Goal: Transaction & Acquisition: Purchase product/service

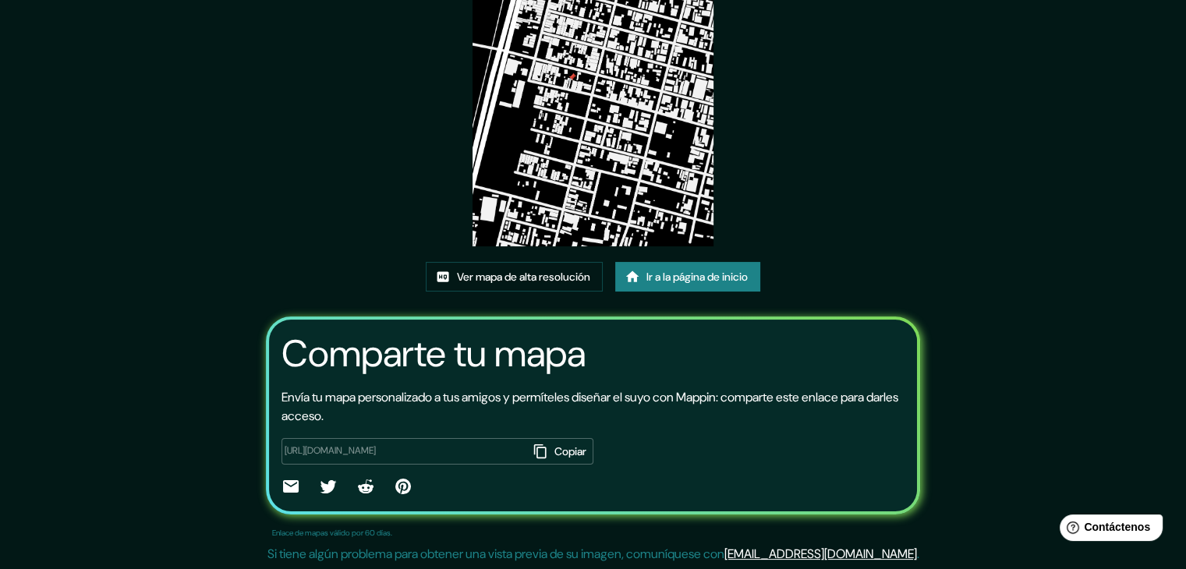
click at [680, 284] on font "Ir a la página de inicio" at bounding box center [696, 277] width 101 height 20
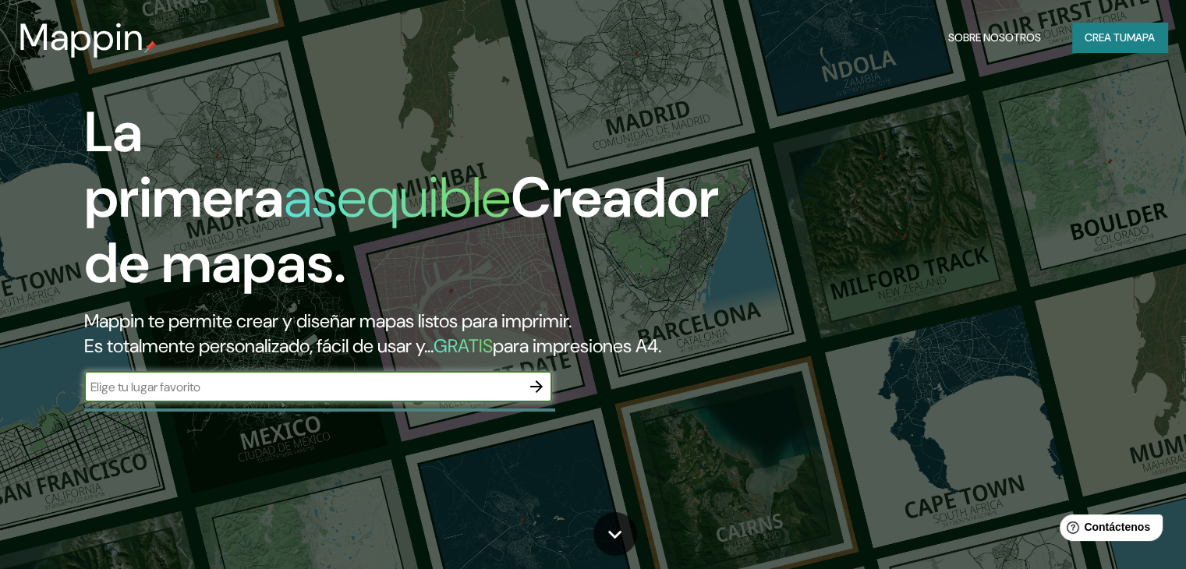
click at [1099, 40] on font "Crea tu" at bounding box center [1105, 37] width 42 height 14
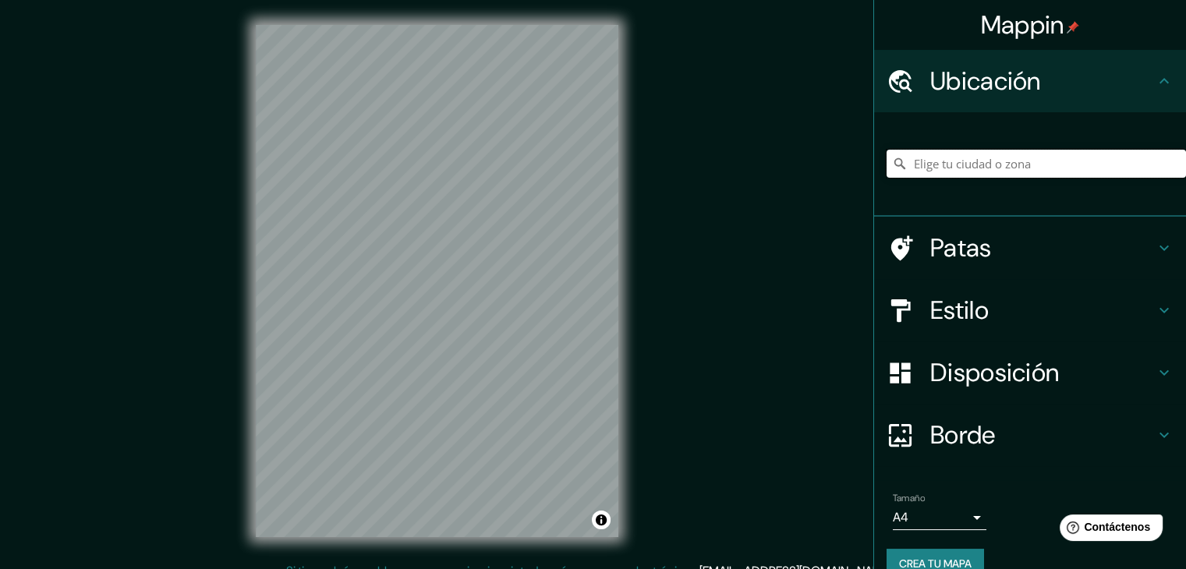
click at [960, 168] on input "Elige tu ciudad o zona" at bounding box center [1035, 164] width 299 height 28
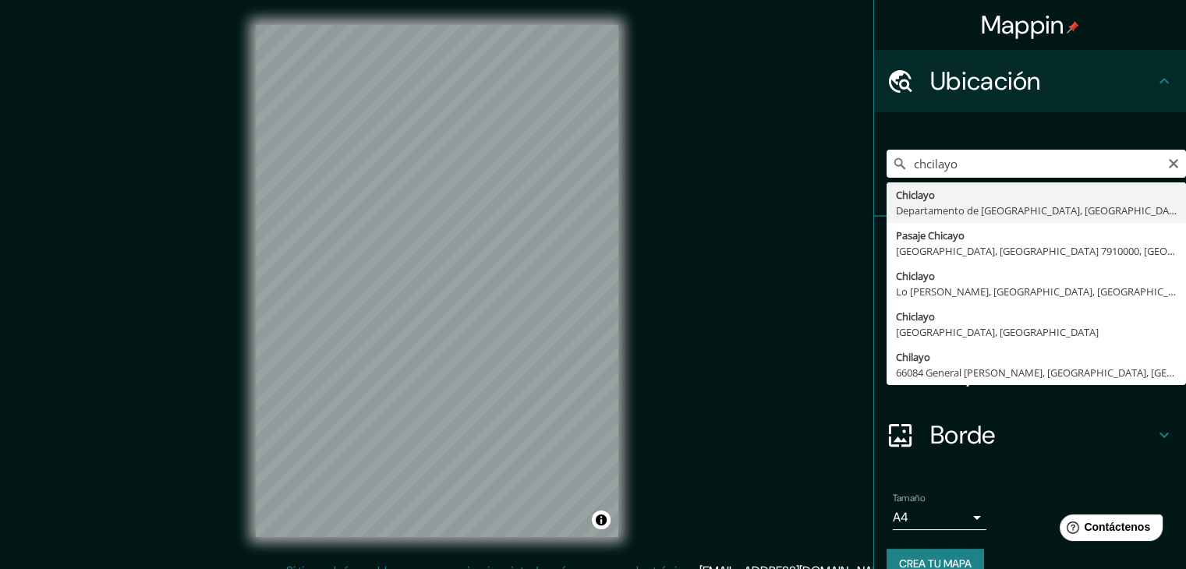
type input "Chiclayo, Departamento de [GEOGRAPHIC_DATA], [GEOGRAPHIC_DATA]"
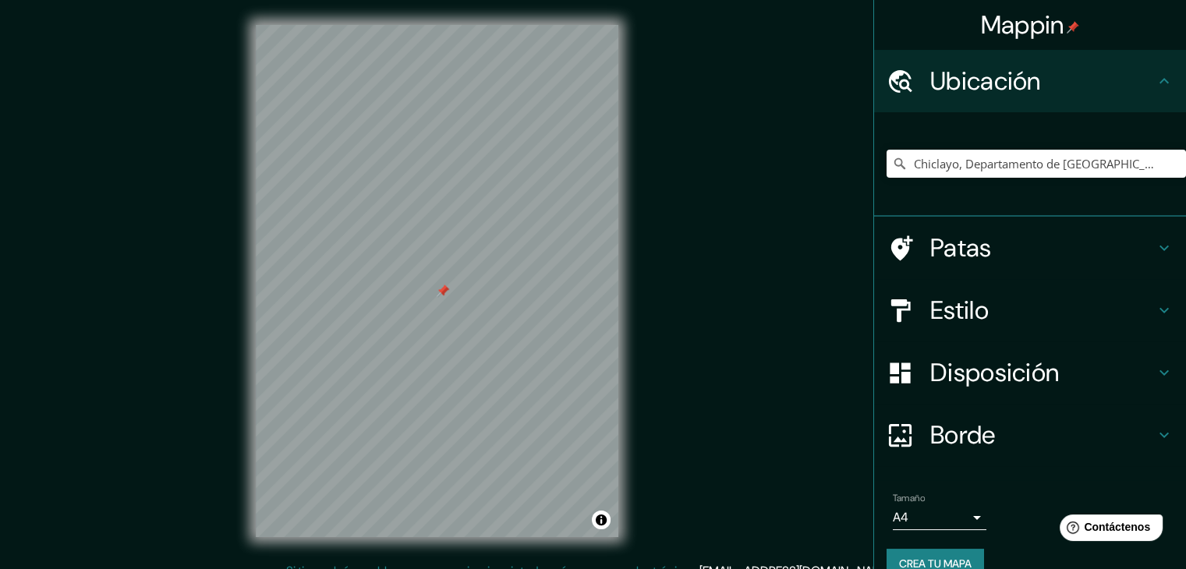
click at [436, 25] on div at bounding box center [437, 25] width 362 height 0
click at [1146, 235] on div "Patas" at bounding box center [1030, 248] width 312 height 62
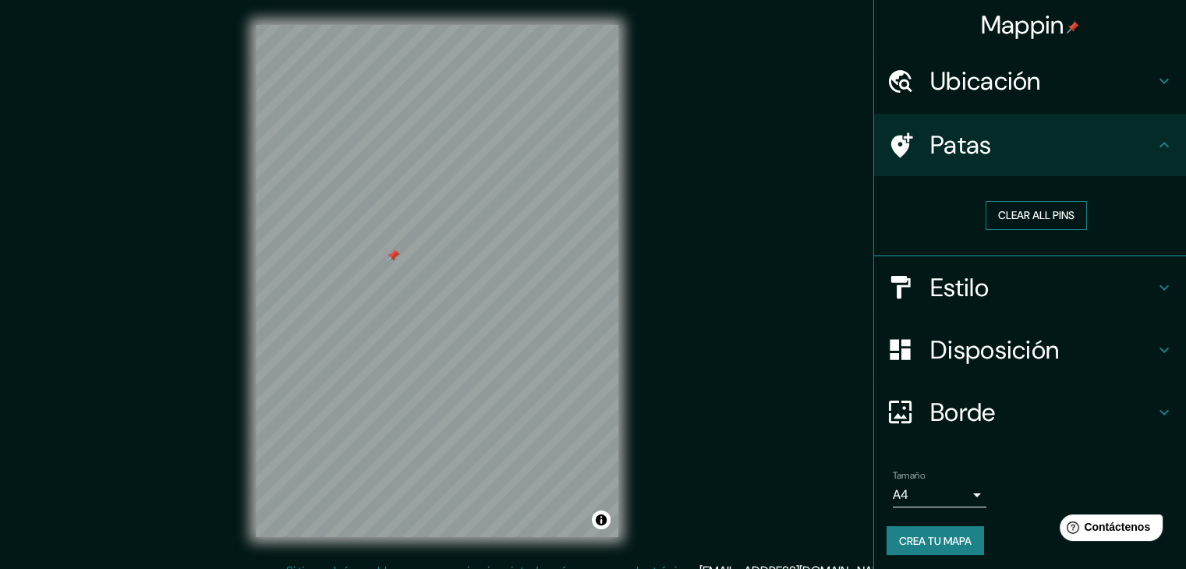
click at [1020, 210] on button "Clear all pins" at bounding box center [1035, 215] width 101 height 29
click at [1156, 280] on icon at bounding box center [1163, 287] width 19 height 19
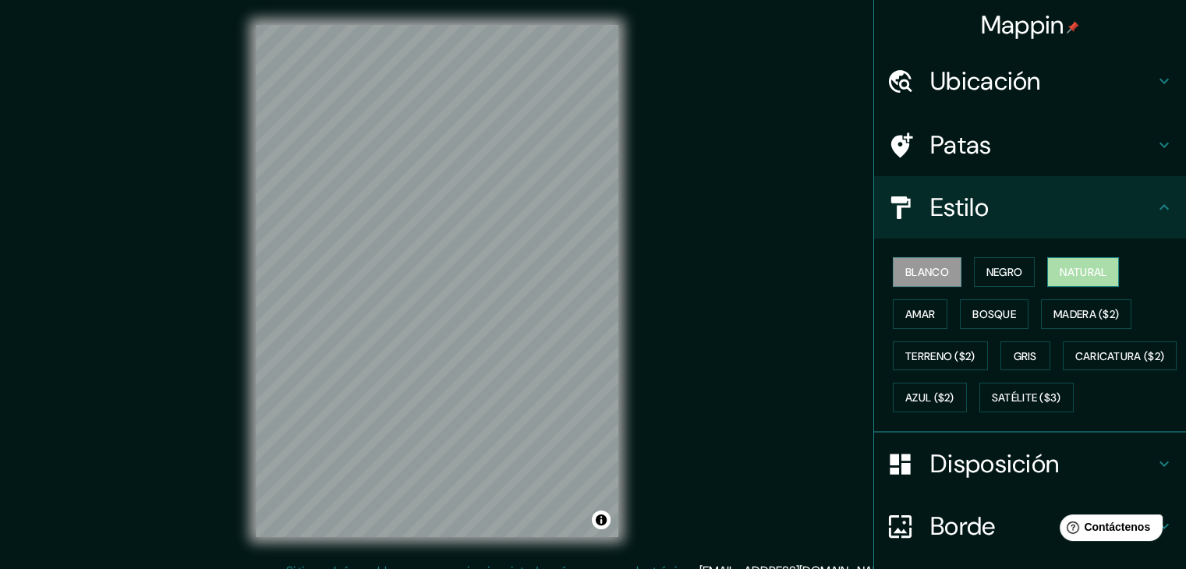
click at [1059, 269] on font "Natural" at bounding box center [1082, 272] width 47 height 14
click at [929, 307] on button "Amar" at bounding box center [919, 314] width 55 height 30
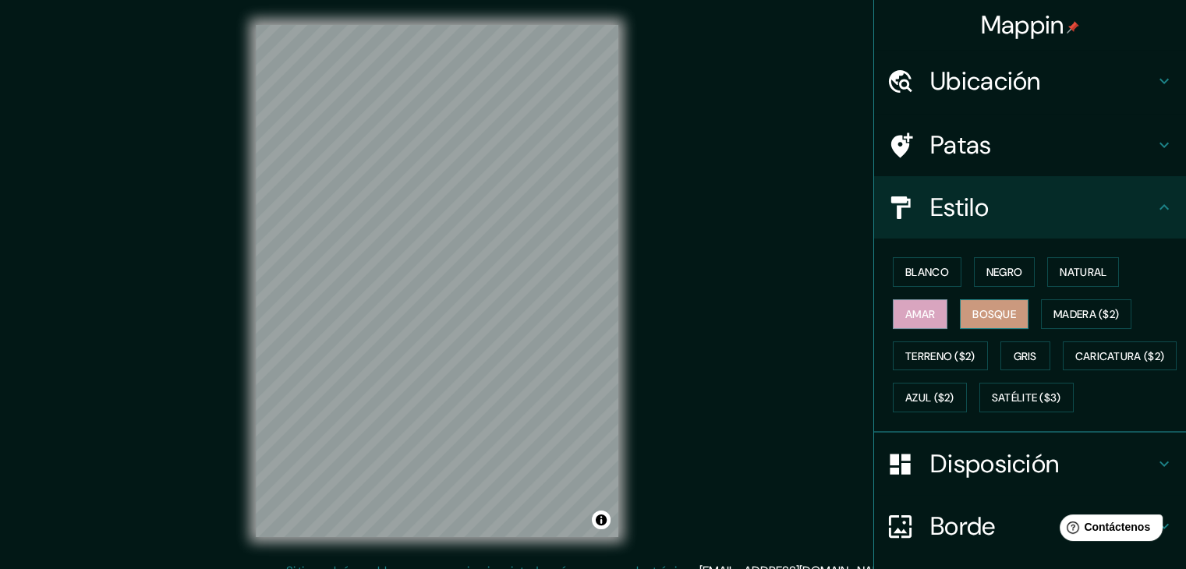
click at [984, 309] on font "Bosque" at bounding box center [994, 314] width 44 height 14
click at [1064, 312] on font "Madera ($2)" at bounding box center [1085, 314] width 65 height 14
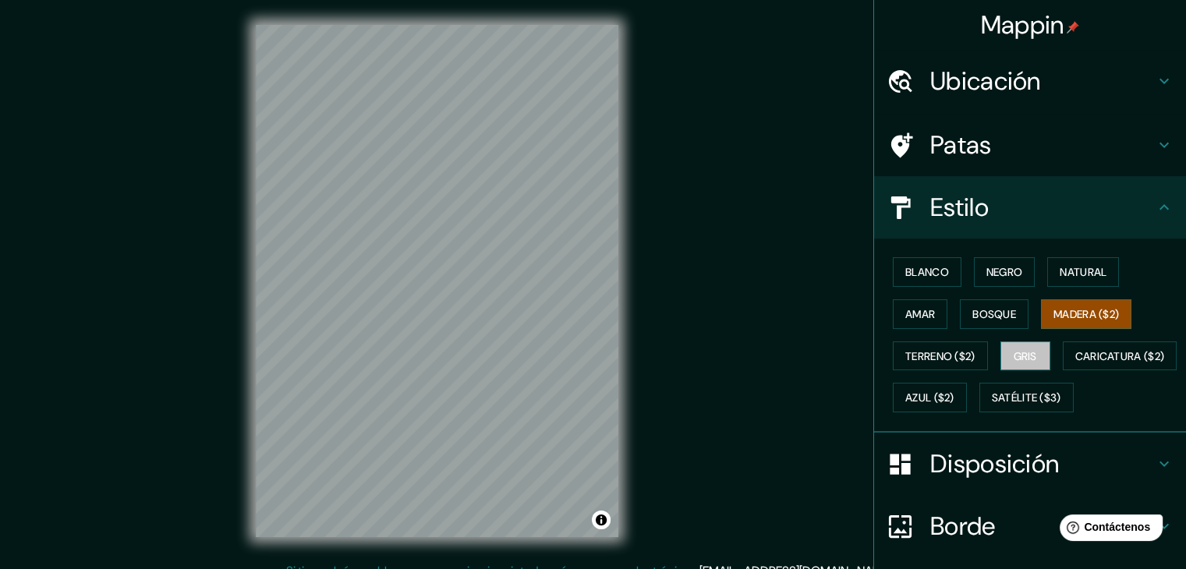
click at [1000, 353] on button "Gris" at bounding box center [1025, 356] width 50 height 30
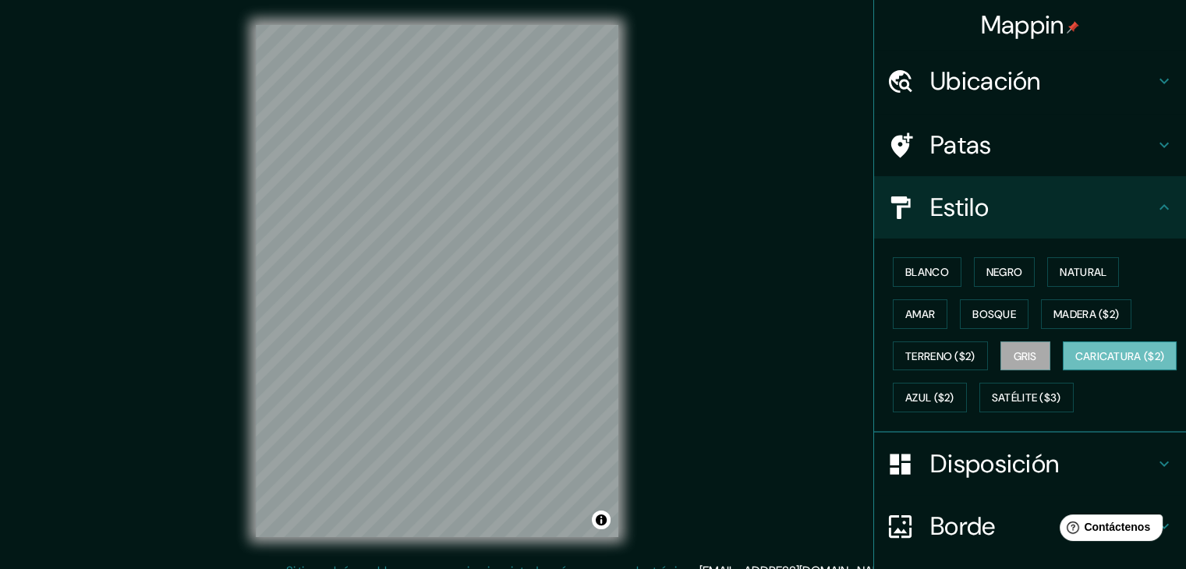
click at [1075, 363] on font "Caricatura ($2)" at bounding box center [1120, 356] width 90 height 14
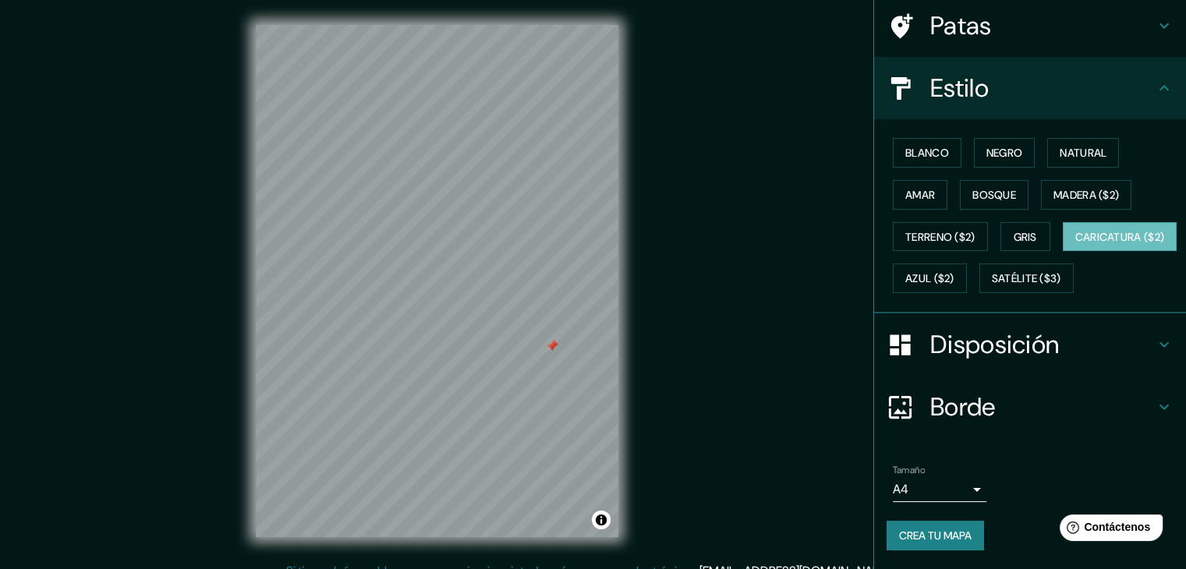
scroll to position [157, 0]
click at [991, 278] on font "Satélite ($3)" at bounding box center [1025, 279] width 69 height 14
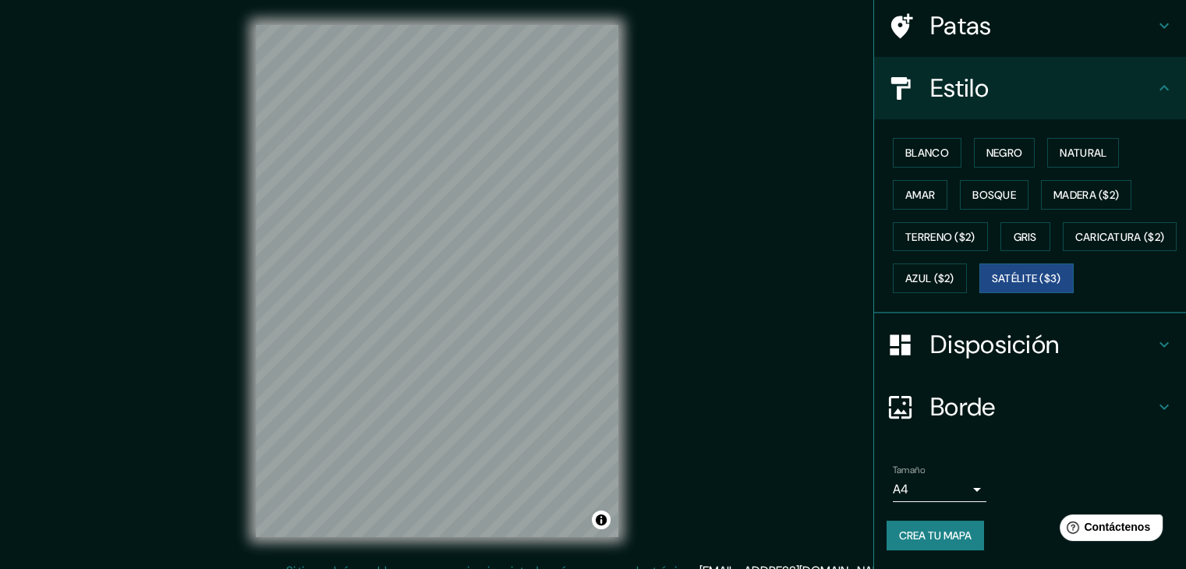
click at [648, 341] on div "Mappin Ubicación Chiclayo, Departamento de [GEOGRAPHIC_DATA], [GEOGRAPHIC_DATA]…" at bounding box center [593, 293] width 1186 height 587
drag, startPoint x: 671, startPoint y: 373, endPoint x: 639, endPoint y: 362, distance: 33.5
click at [639, 362] on div "Mappin Ubicación Chiclayo, Departamento de [GEOGRAPHIC_DATA], [GEOGRAPHIC_DATA]…" at bounding box center [593, 293] width 1186 height 587
click at [954, 272] on font "Azul ($2)" at bounding box center [929, 279] width 49 height 14
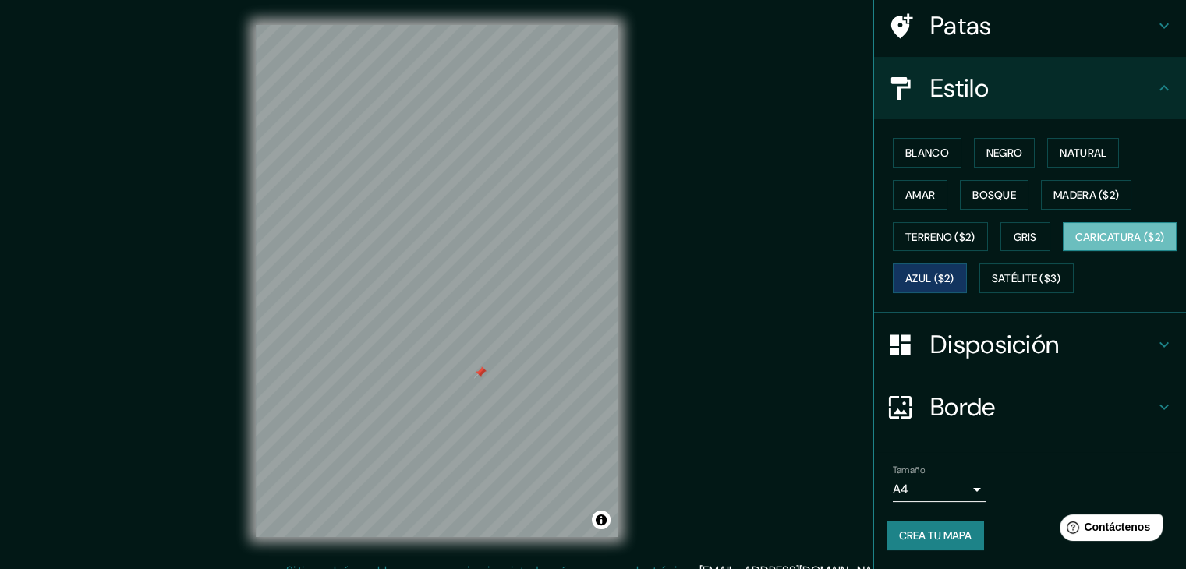
click at [1075, 232] on font "Caricatura ($2)" at bounding box center [1120, 237] width 90 height 14
click at [1147, 356] on div "Disposición" at bounding box center [1030, 344] width 312 height 62
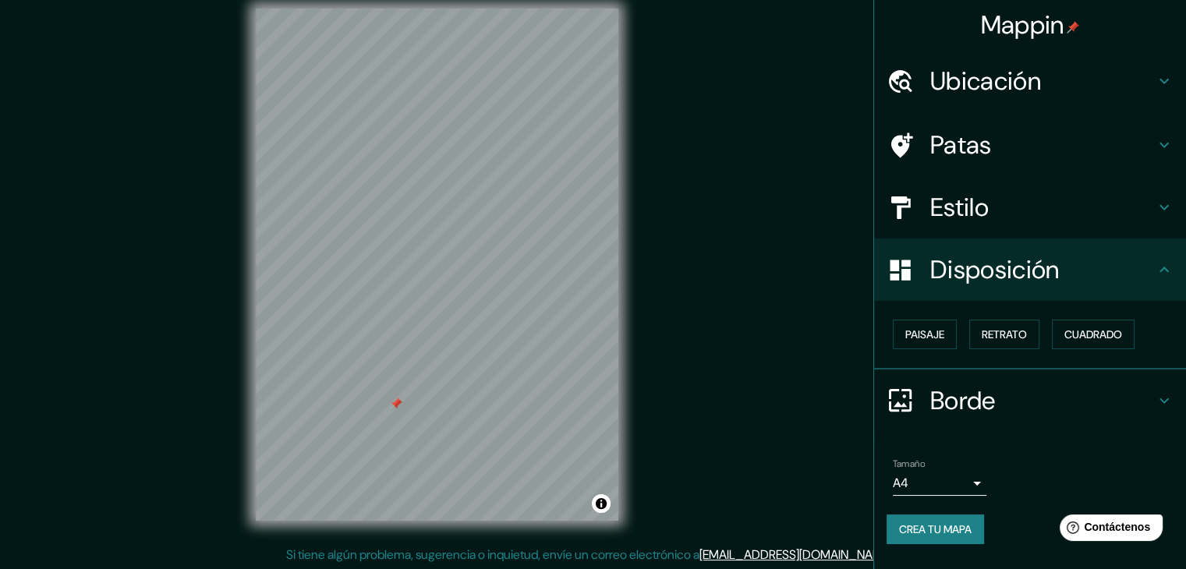
scroll to position [18, 0]
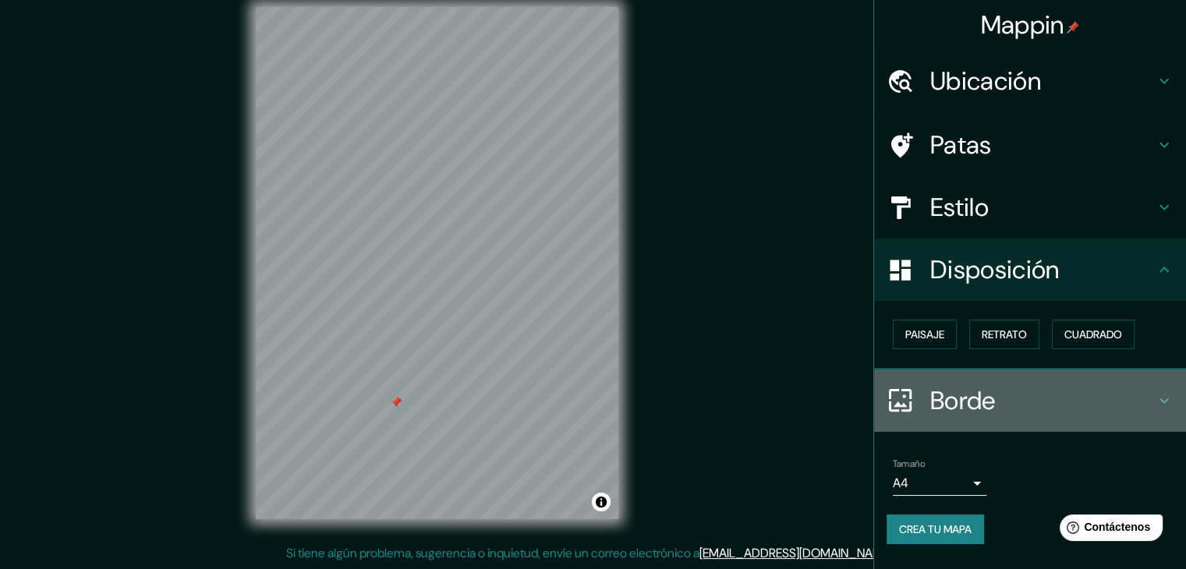
click at [1144, 397] on h4 "Borde" at bounding box center [1042, 400] width 224 height 31
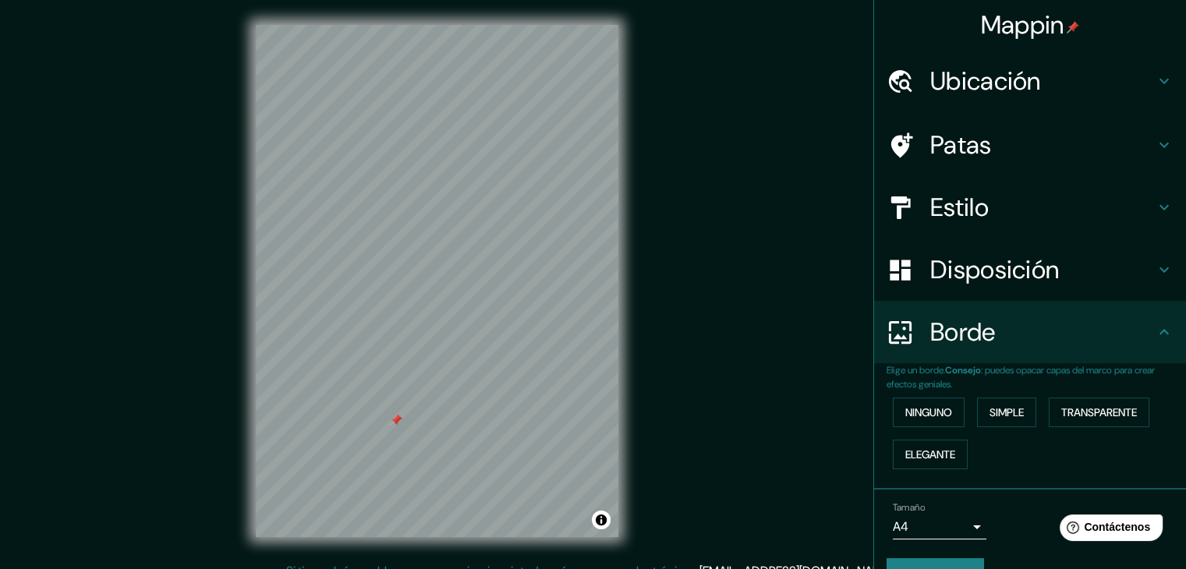
scroll to position [0, 0]
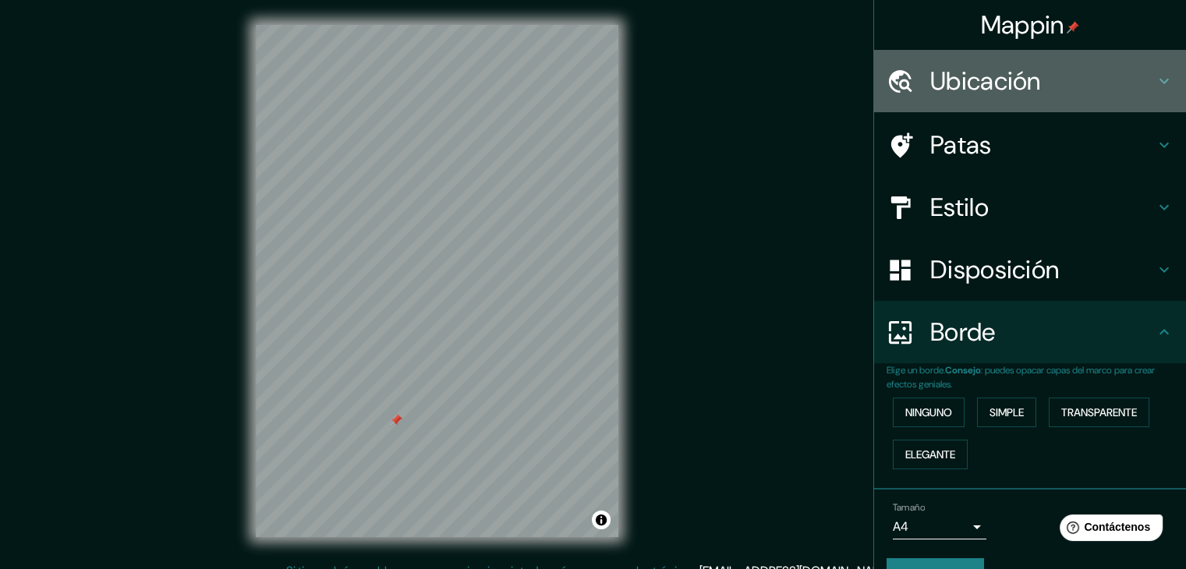
click at [1157, 72] on icon at bounding box center [1163, 81] width 19 height 19
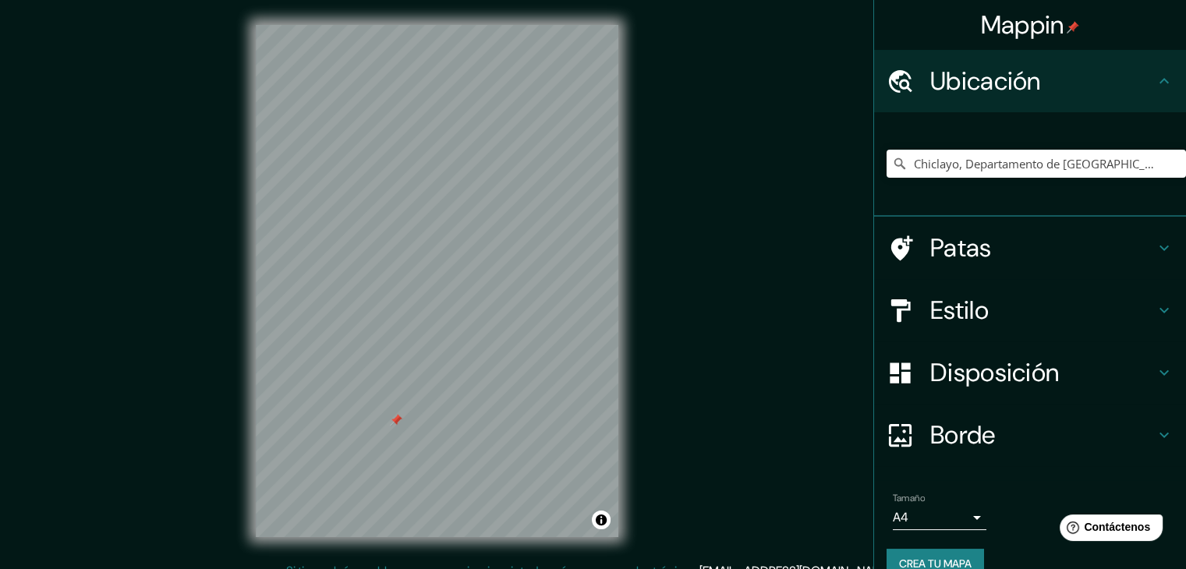
click at [1097, 249] on h4 "Patas" at bounding box center [1042, 247] width 224 height 31
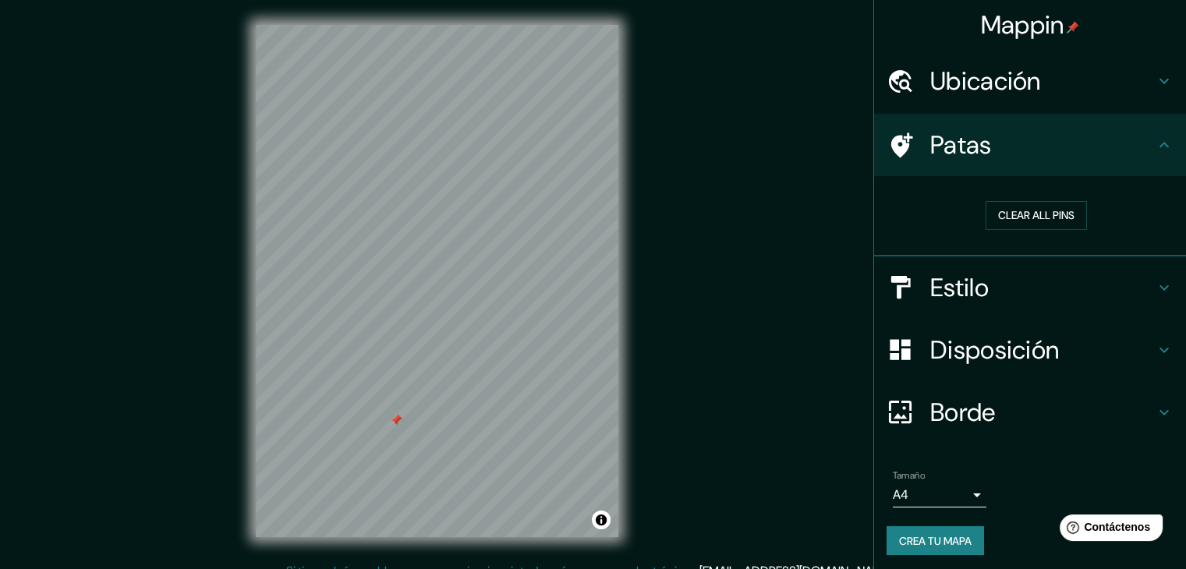
click at [1044, 299] on h4 "Estilo" at bounding box center [1042, 287] width 224 height 31
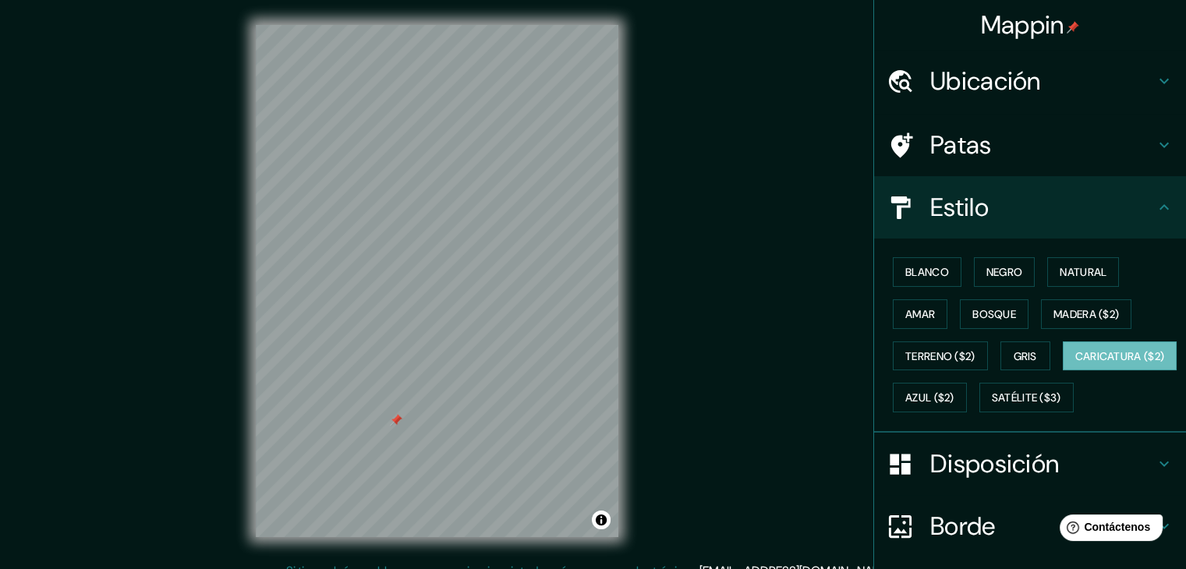
click at [140, 95] on div "Mappin Ubicación Chiclayo, Departamento de [GEOGRAPHIC_DATA], [GEOGRAPHIC_DATA]…" at bounding box center [593, 293] width 1186 height 587
click at [924, 277] on font "Blanco" at bounding box center [927, 272] width 44 height 14
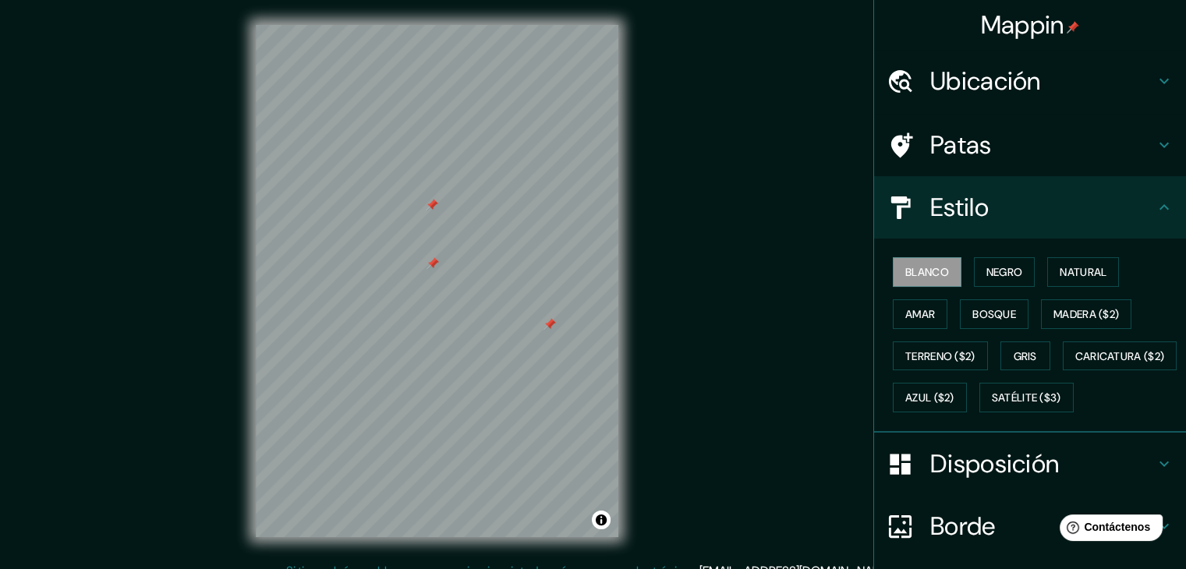
click at [430, 260] on div at bounding box center [432, 263] width 12 height 12
click at [427, 207] on div at bounding box center [432, 205] width 12 height 12
click at [550, 323] on div at bounding box center [549, 324] width 12 height 12
click at [440, 289] on div at bounding box center [439, 285] width 12 height 12
click at [447, 303] on div at bounding box center [447, 300] width 12 height 12
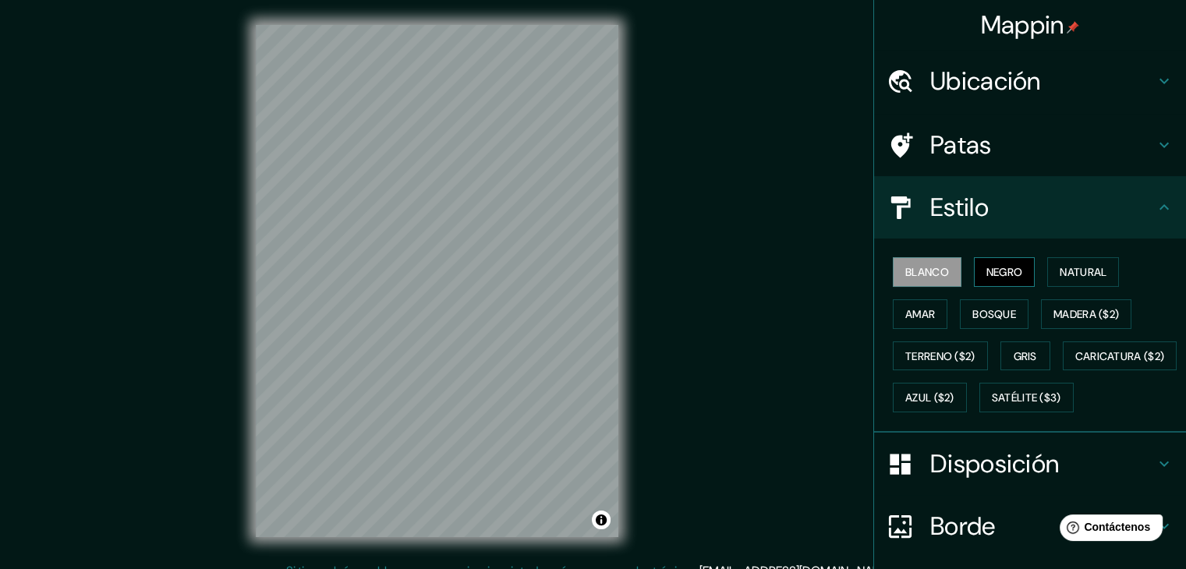
click at [993, 266] on font "Negro" at bounding box center [1004, 272] width 37 height 14
click at [1059, 265] on font "Natural" at bounding box center [1082, 272] width 47 height 14
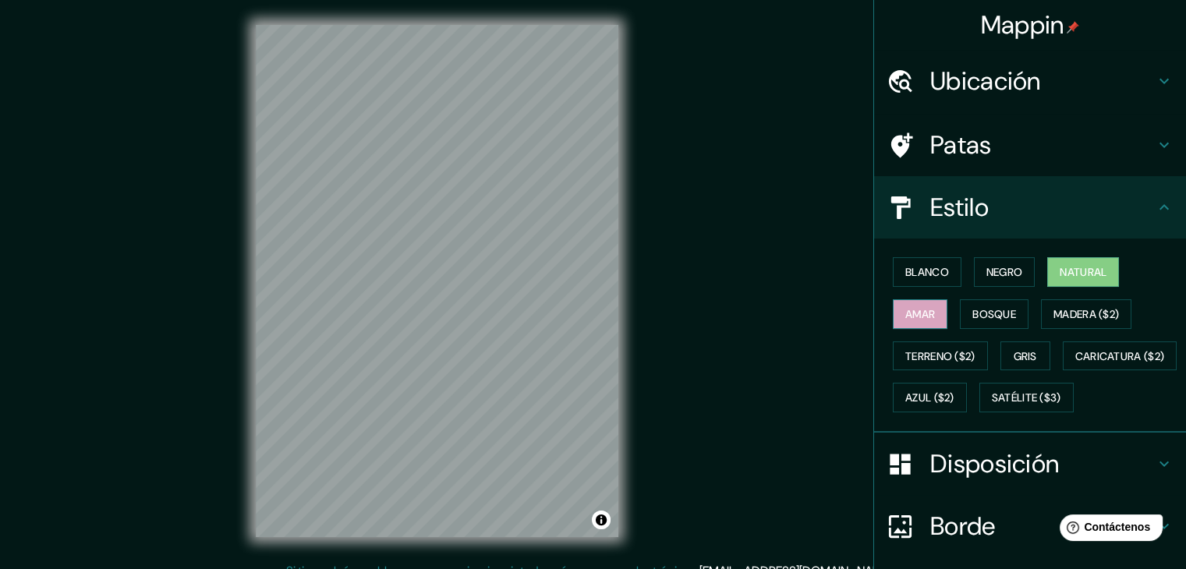
click at [905, 319] on font "Amar" at bounding box center [920, 314] width 30 height 14
click at [988, 323] on button "Bosque" at bounding box center [994, 314] width 69 height 30
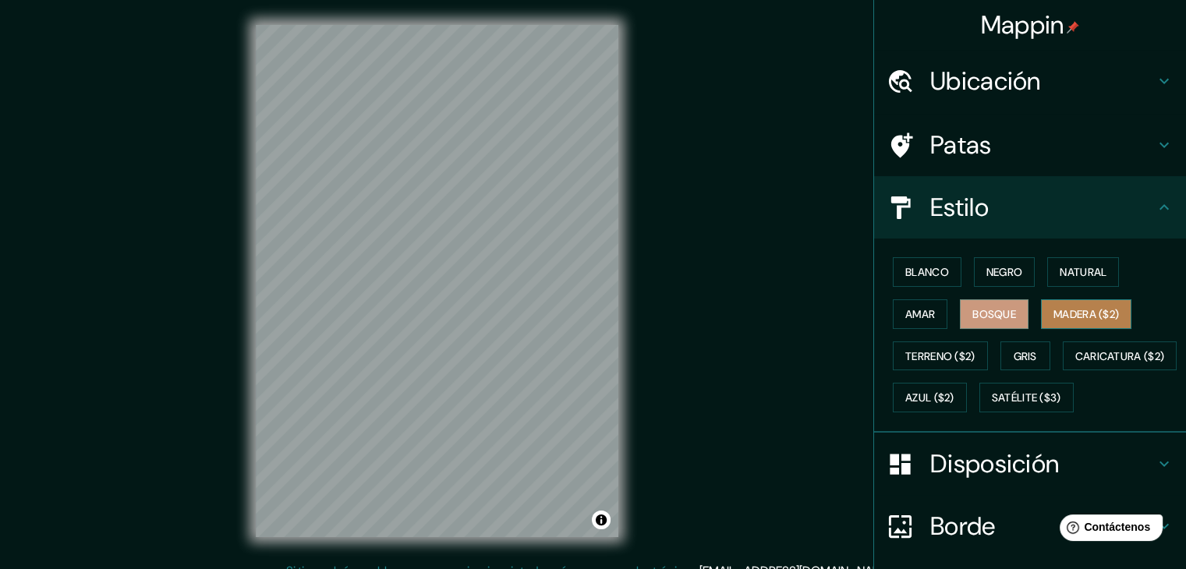
click at [1053, 313] on font "Madera ($2)" at bounding box center [1085, 314] width 65 height 14
click at [906, 321] on font "Amar" at bounding box center [920, 314] width 30 height 20
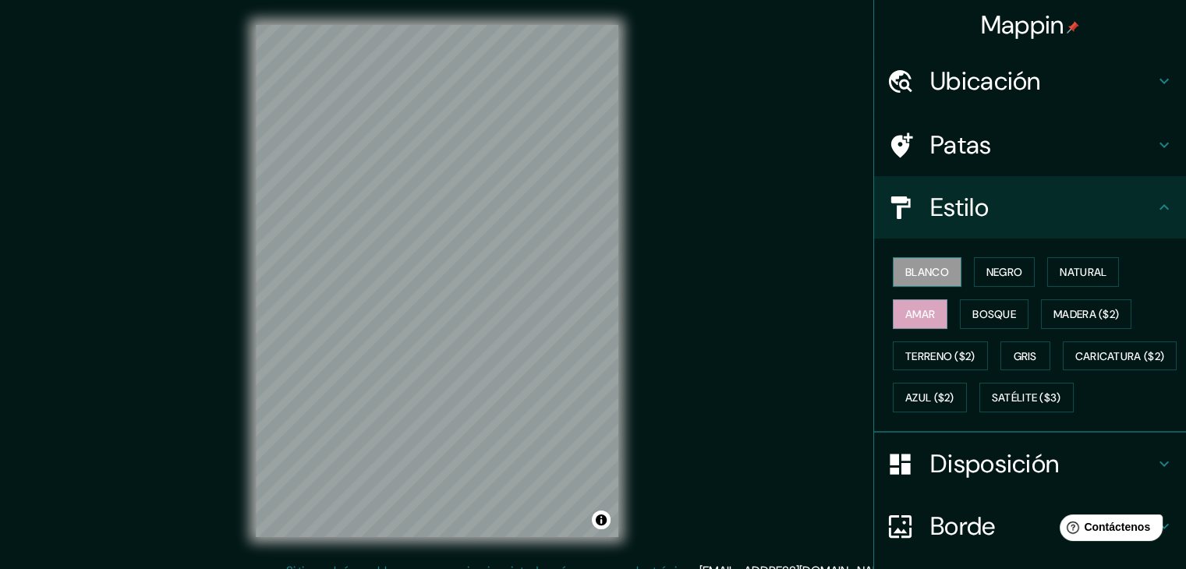
click at [923, 275] on font "Blanco" at bounding box center [927, 272] width 44 height 14
click at [995, 271] on font "Negro" at bounding box center [1004, 272] width 37 height 14
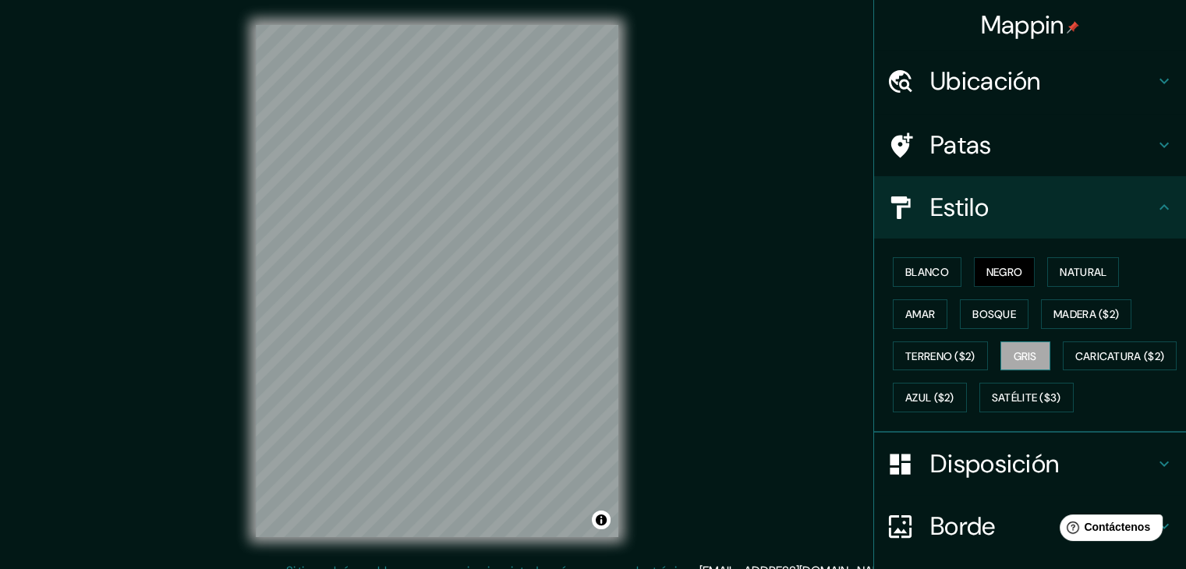
click at [1023, 362] on font "Gris" at bounding box center [1024, 356] width 23 height 20
click at [1001, 277] on font "Negro" at bounding box center [1004, 272] width 37 height 14
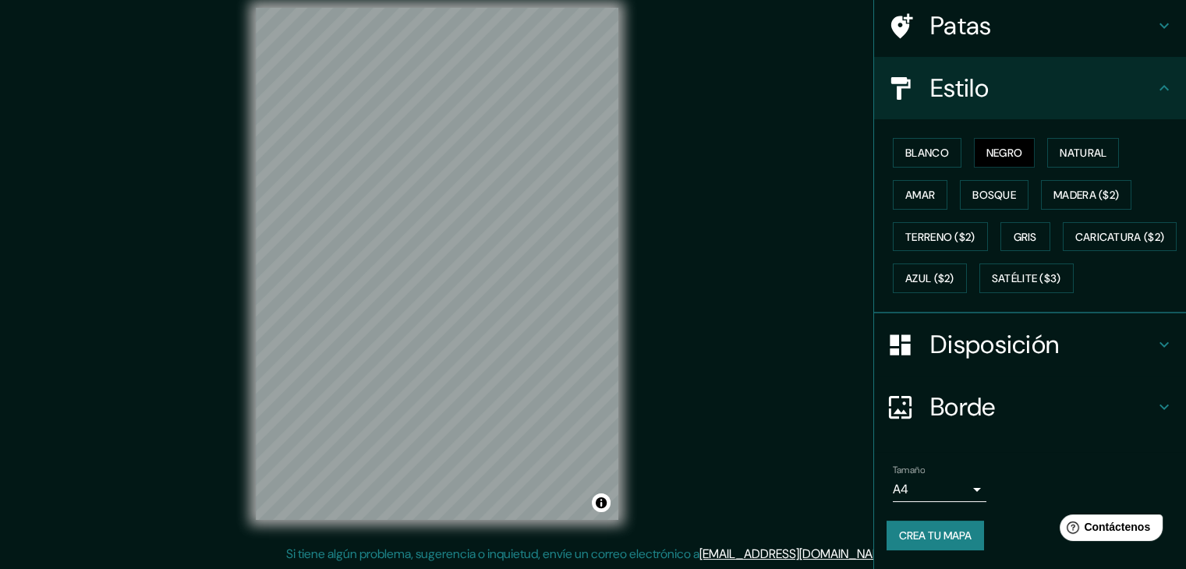
scroll to position [18, 0]
click at [936, 530] on font "Crea tu mapa" at bounding box center [935, 535] width 72 height 14
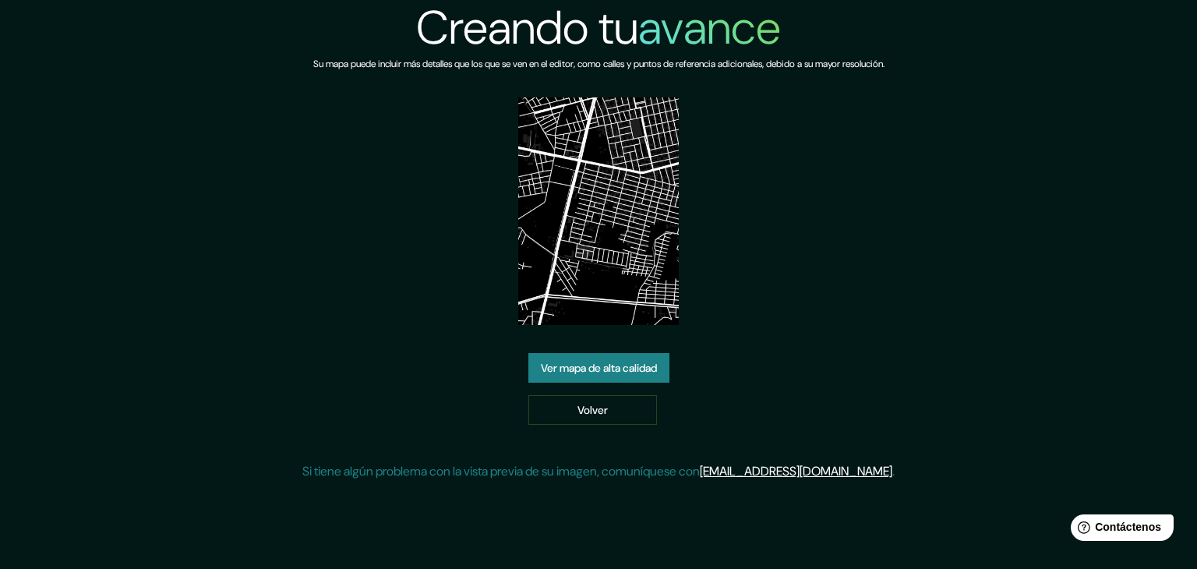
click at [604, 364] on font "Ver mapa de alta calidad" at bounding box center [599, 368] width 116 height 14
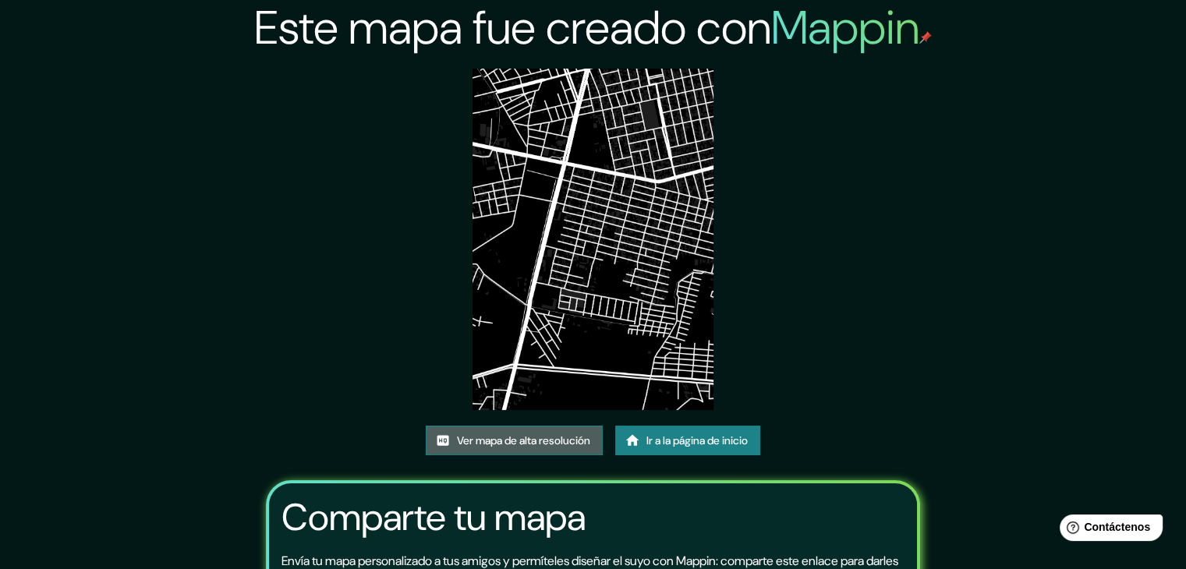
click at [552, 442] on font "Ver mapa de alta resolución" at bounding box center [523, 440] width 133 height 14
click at [530, 181] on img at bounding box center [593, 239] width 242 height 341
click at [564, 434] on font "Ver mapa de alta resolución" at bounding box center [523, 440] width 133 height 14
